Goal: Information Seeking & Learning: Learn about a topic

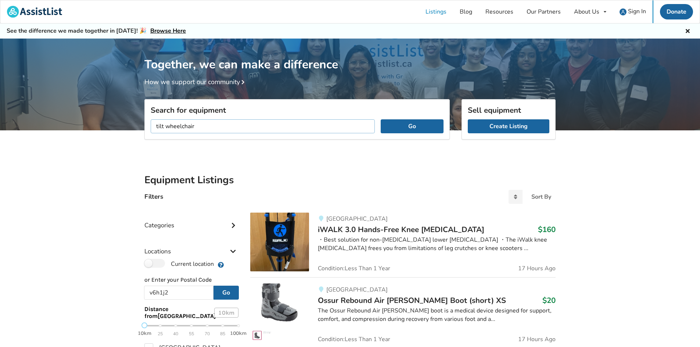
type input "tilt wheelchair"
click at [346, 119] on button "Go" at bounding box center [411, 126] width 63 height 14
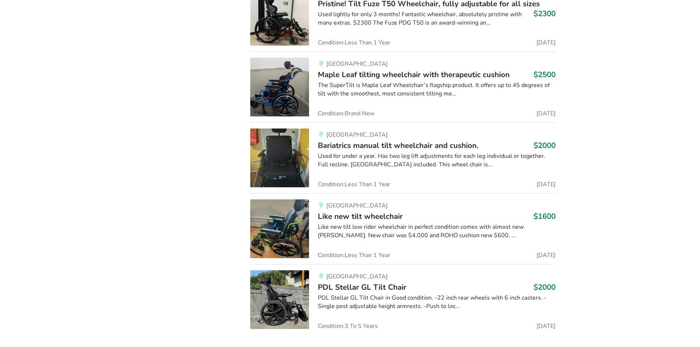
scroll to position [532, 0]
click at [346, 286] on span "PDL Stellar GL Tilt Chair" at bounding box center [362, 287] width 89 height 10
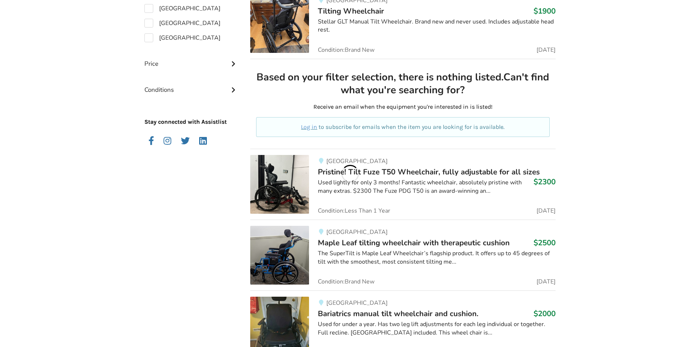
scroll to position [532, 0]
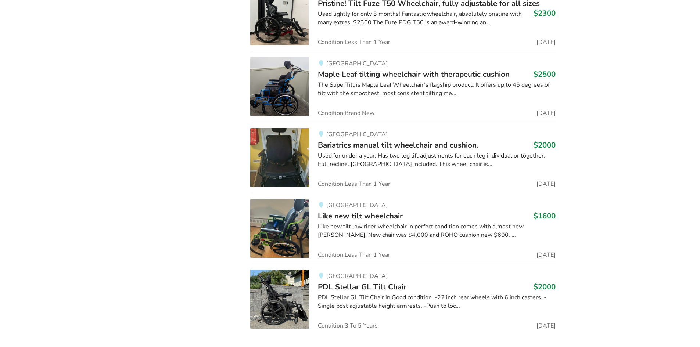
click at [346, 217] on span "Like new tilt wheelchair" at bounding box center [360, 216] width 85 height 10
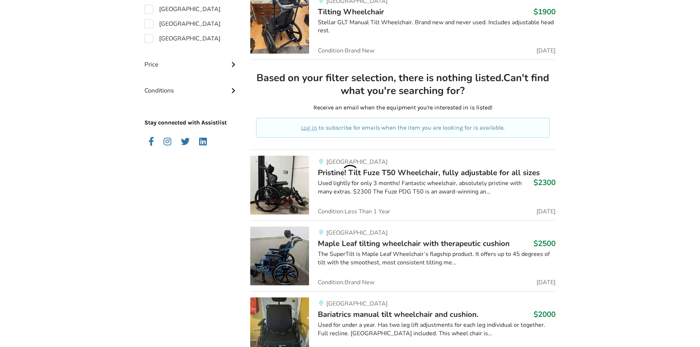
scroll to position [532, 0]
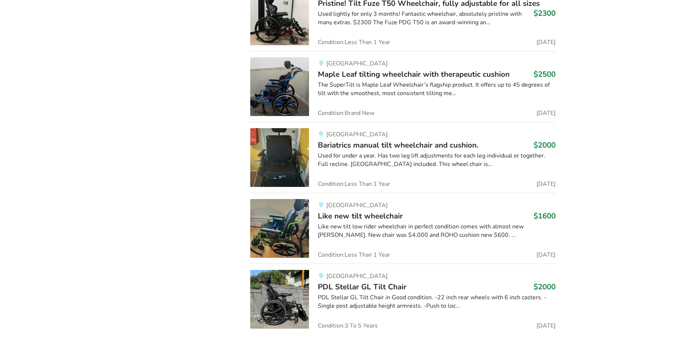
click at [289, 240] on img at bounding box center [279, 228] width 59 height 59
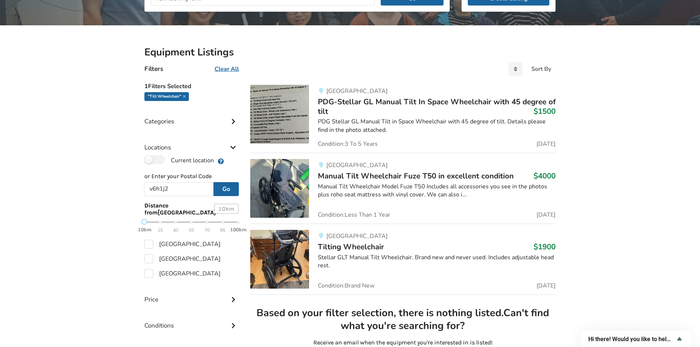
scroll to position [128, 0]
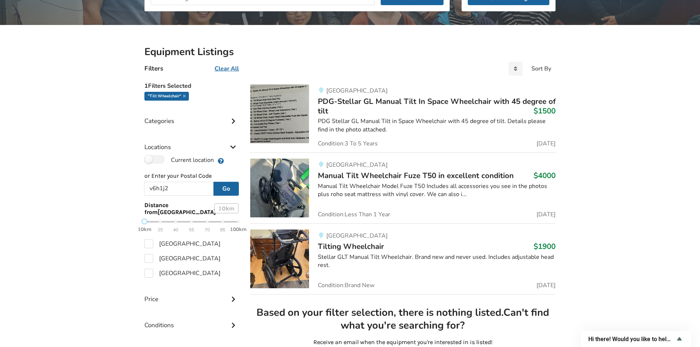
click at [346, 244] on span "Tilting Wheelchair" at bounding box center [351, 246] width 66 height 10
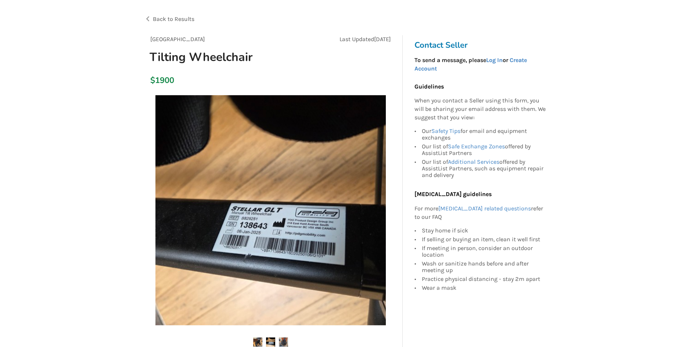
scroll to position [39, 0]
